Goal: Information Seeking & Learning: Learn about a topic

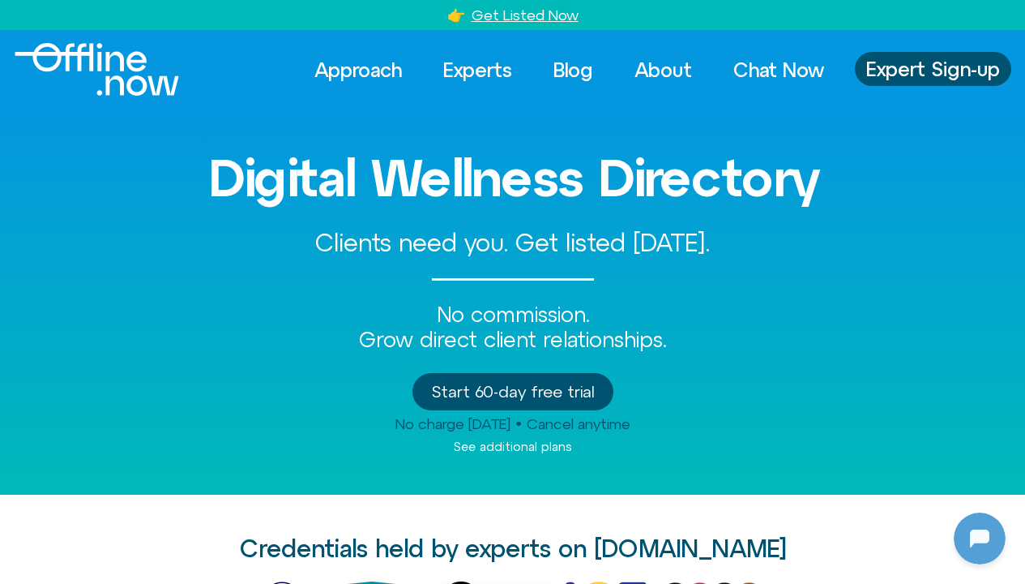
click at [541, 243] on span "Clients need you. Get listed [DATE]." at bounding box center [512, 243] width 395 height 28
click at [536, 281] on div "Digital Wellness Directory Clients need you. Get listed today. No commission. G…" at bounding box center [513, 301] width 924 height 385
click at [992, 569] on div "Credentials held by experts on Offline.now​ Logos indicate credentials held by …" at bounding box center [512, 590] width 1025 height 110
click at [952, 527] on div at bounding box center [977, 535] width 52 height 52
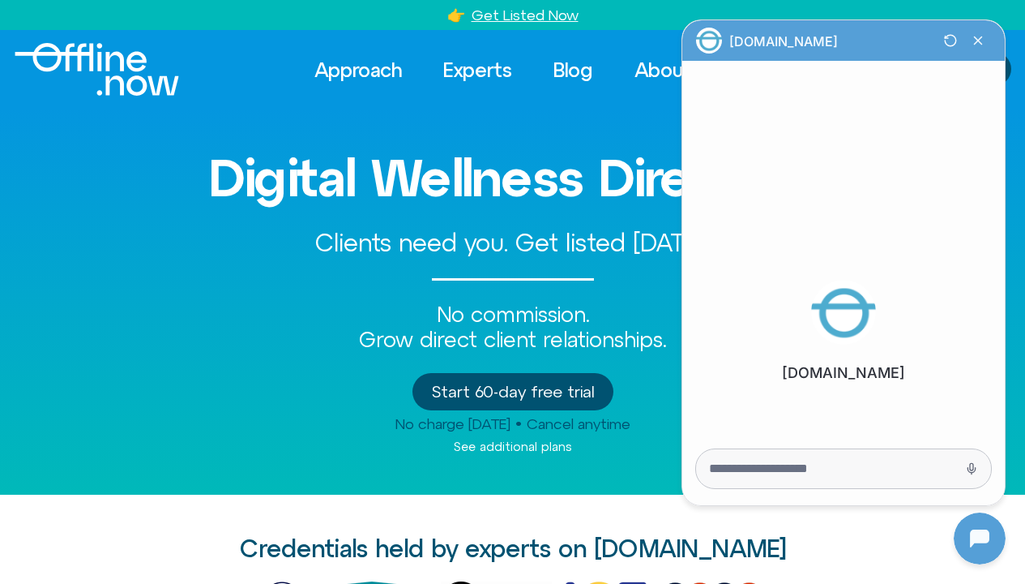
click at [859, 479] on div at bounding box center [843, 468] width 295 height 39
click at [856, 440] on div "Offline.now" at bounding box center [844, 245] width 316 height 442
click at [859, 480] on div at bounding box center [843, 468] width 295 height 39
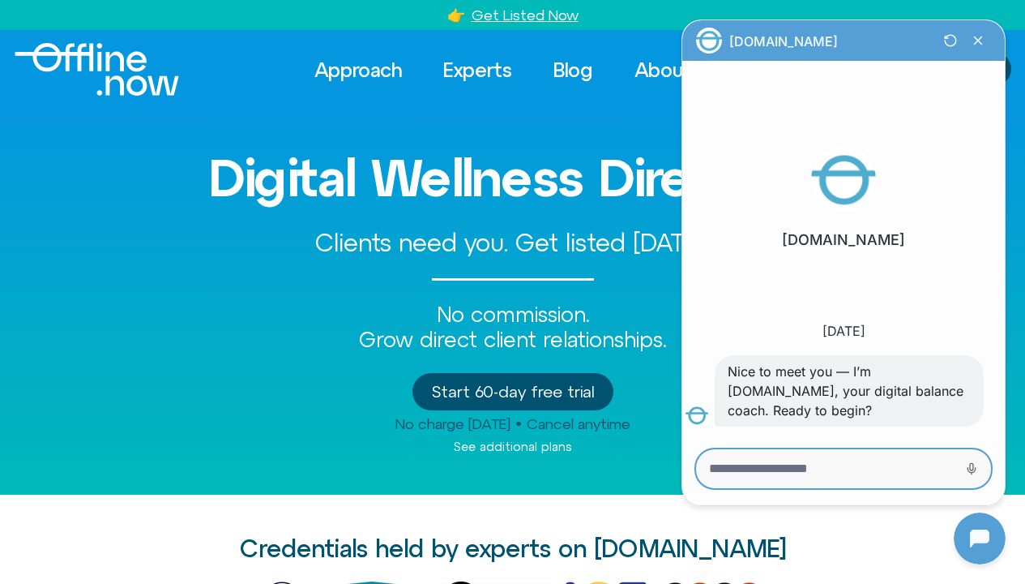
click at [856, 473] on textarea "Message Input" at bounding box center [821, 468] width 224 height 16
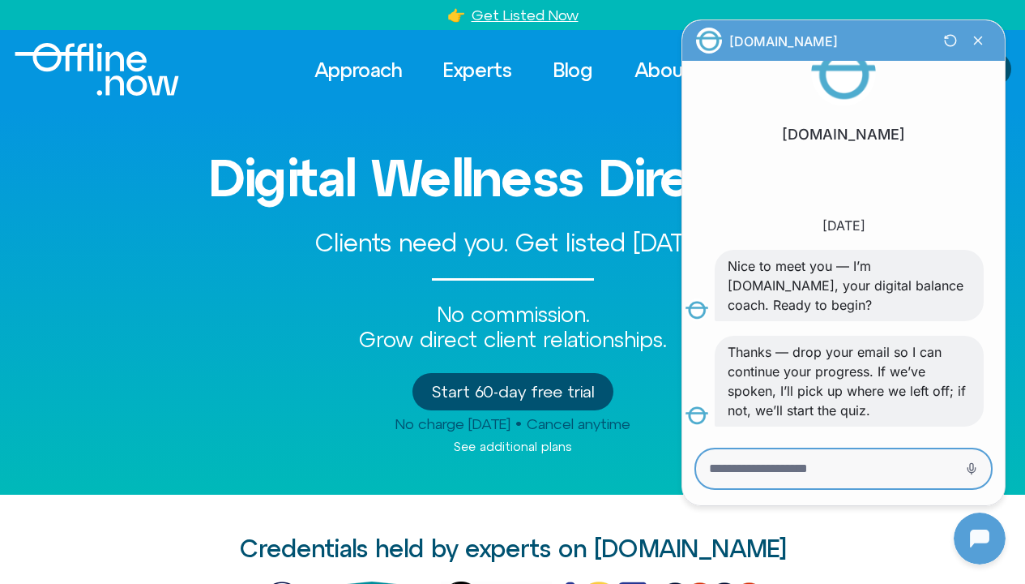
scroll to position [58, 0]
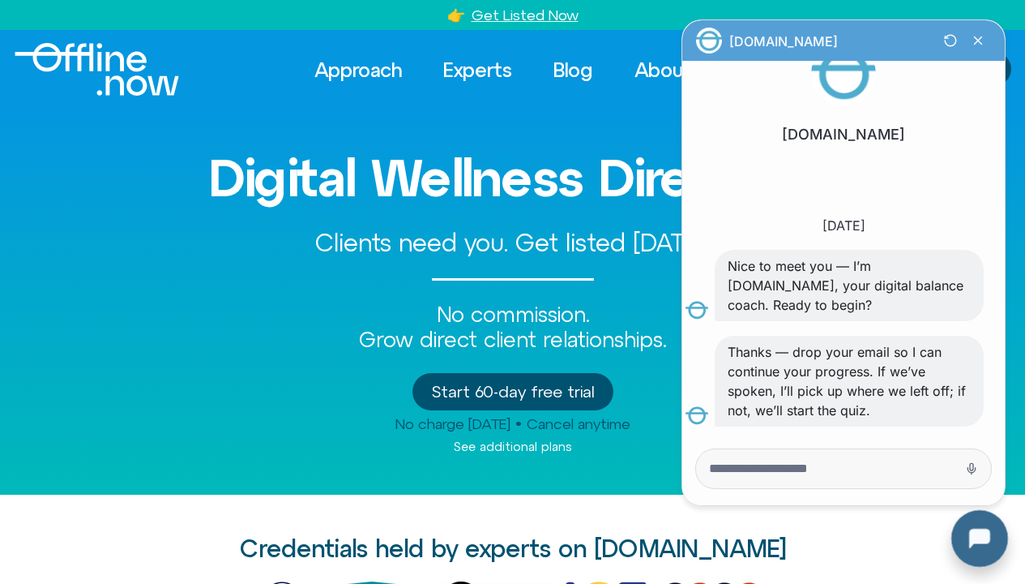
click at [965, 552] on div at bounding box center [977, 535] width 52 height 52
